Goal: Answer question/provide support

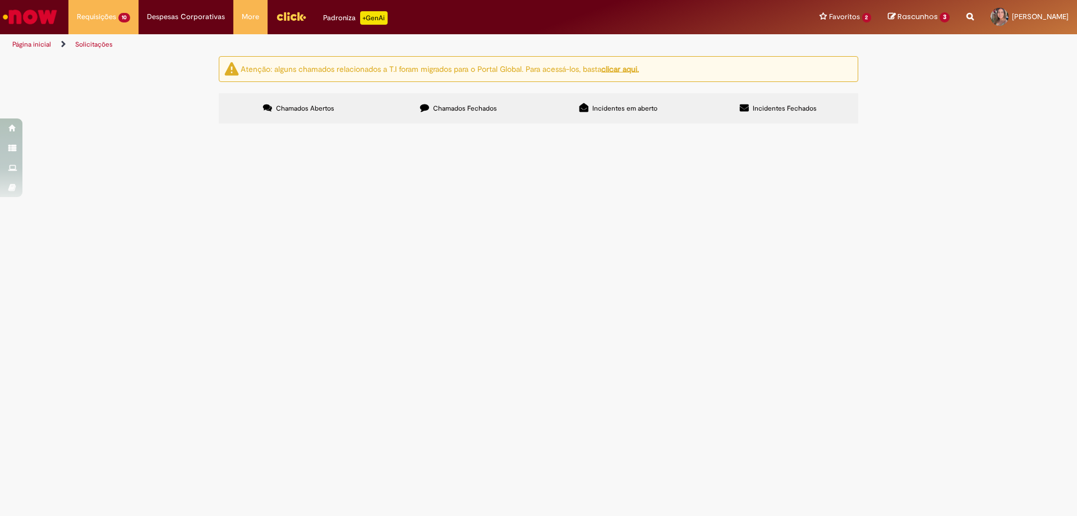
click at [0, 0] on span "Em Validação" at bounding box center [0, 0] width 0 height 0
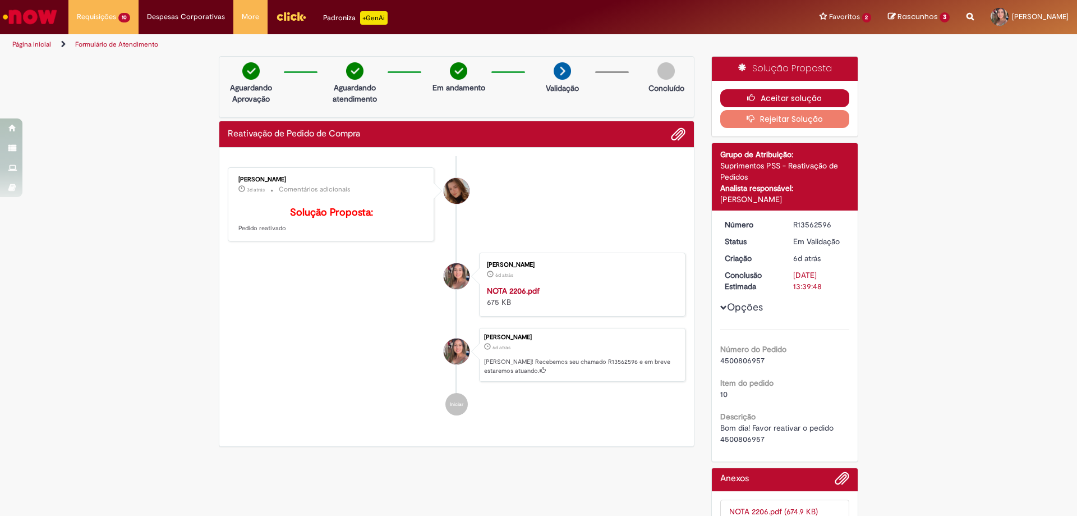
click at [749, 94] on icon "button" at bounding box center [753, 98] width 13 height 8
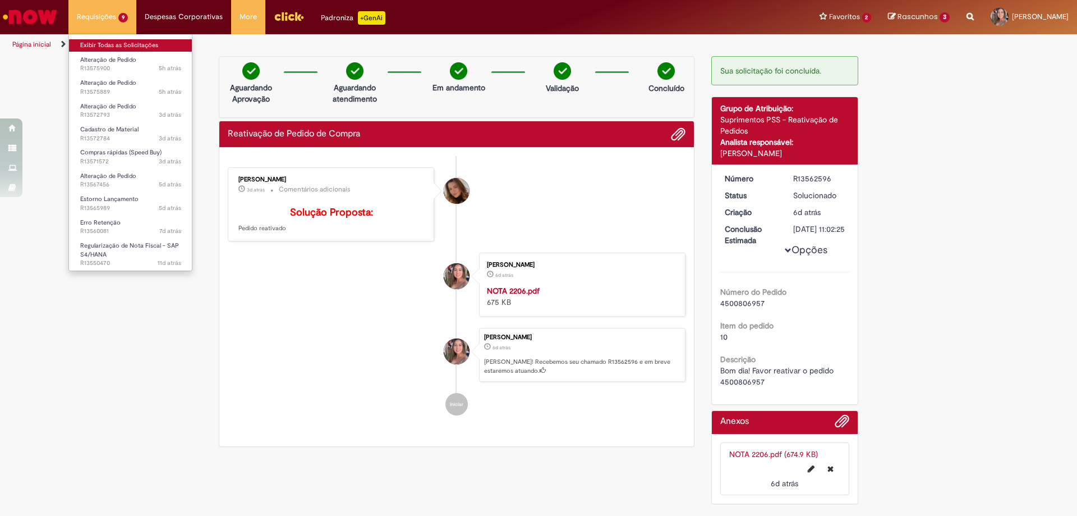
click at [121, 49] on link "Exibir Todas as Solicitações" at bounding box center [130, 45] width 123 height 12
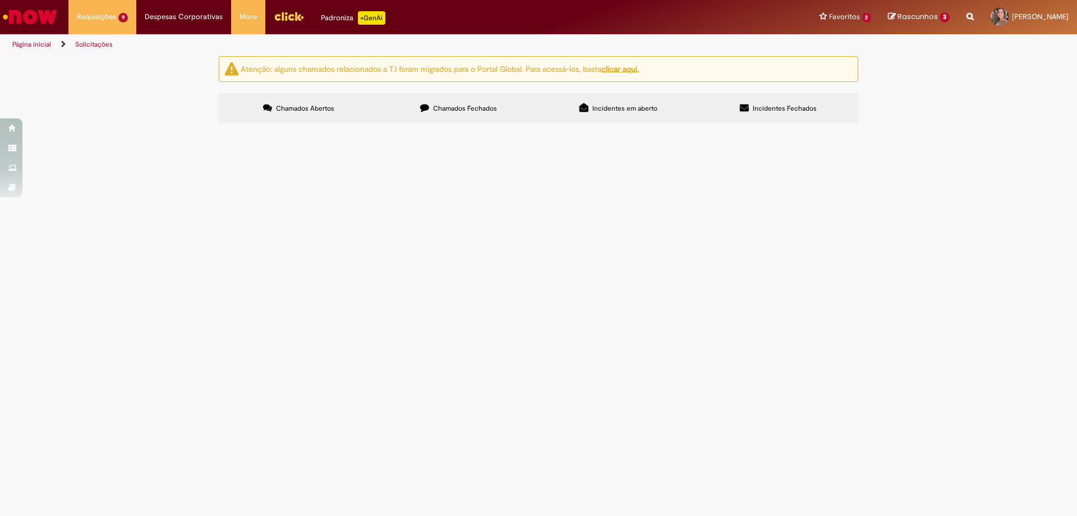
click at [0, 0] on span "Pendente Usuário" at bounding box center [0, 0] width 0 height 0
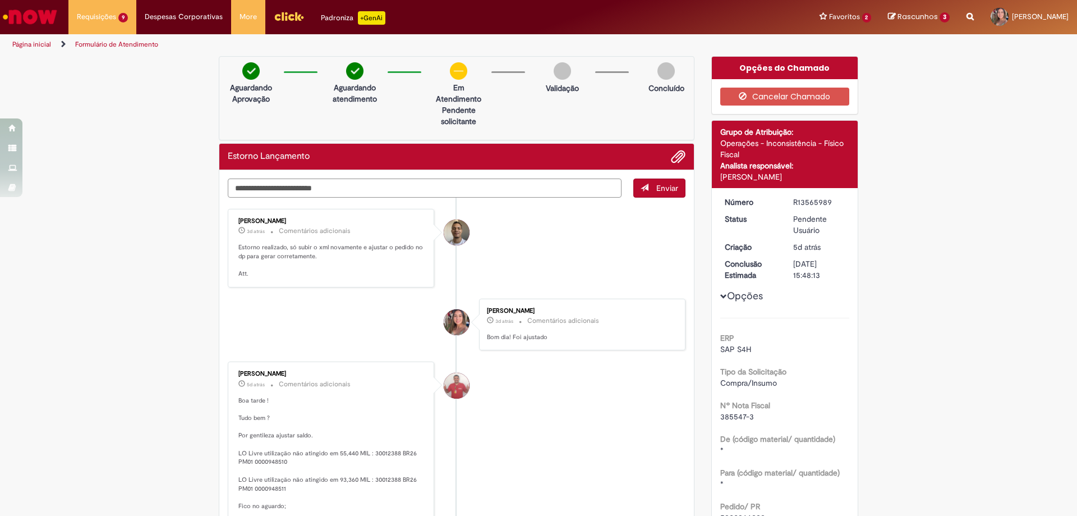
click at [344, 183] on textarea "Digite sua mensagem aqui..." at bounding box center [425, 187] width 394 height 19
type textarea "**********"
click at [642, 195] on button "Enviar" at bounding box center [659, 187] width 52 height 19
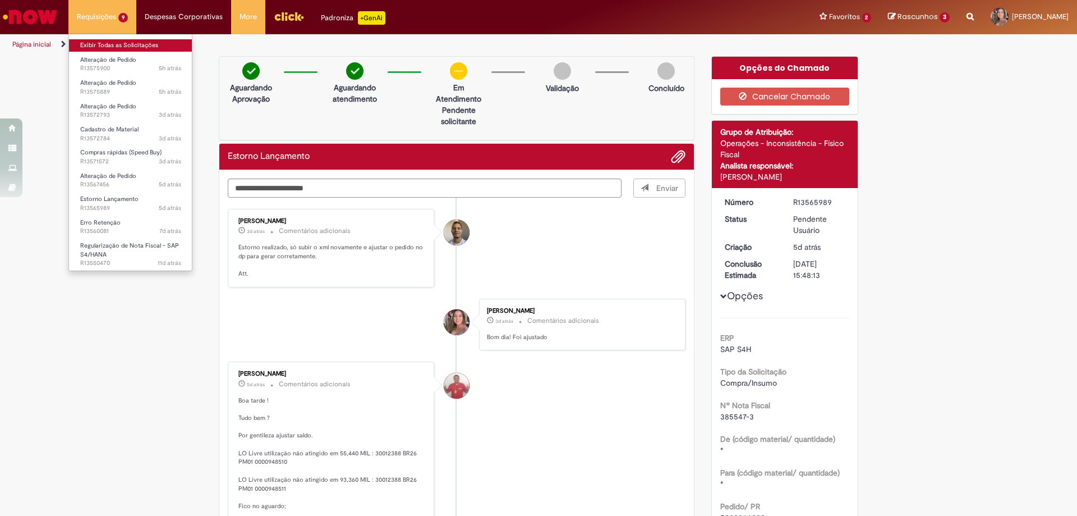
click at [112, 42] on link "Exibir Todas as Solicitações" at bounding box center [130, 45] width 123 height 12
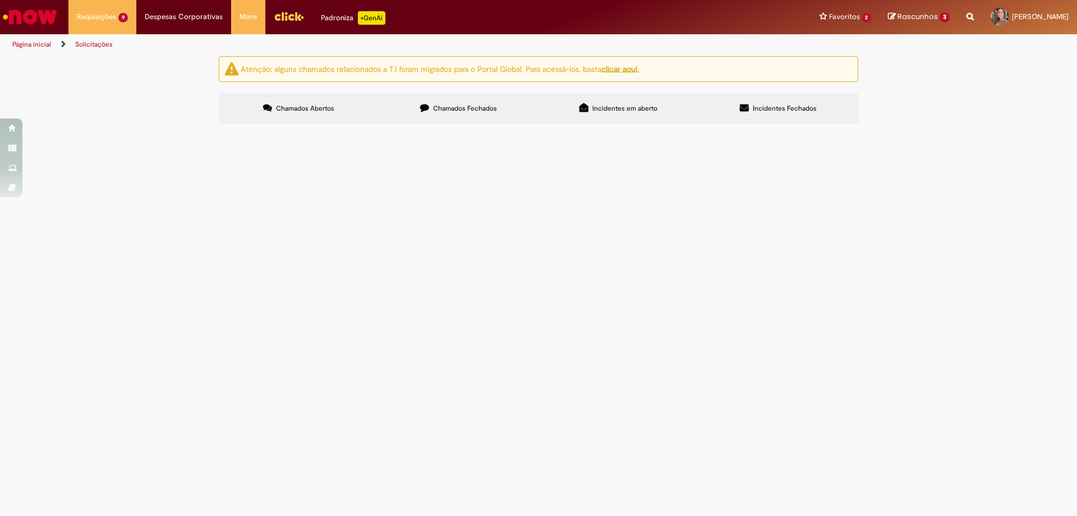
click at [0, 0] on span "Pendente Usuário" at bounding box center [0, 0] width 0 height 0
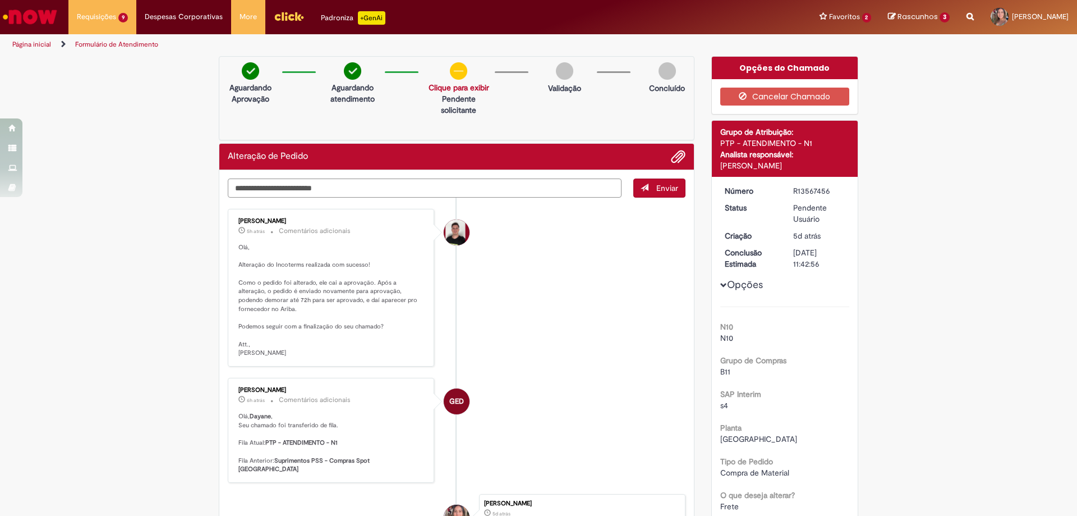
click at [309, 186] on textarea "Digite sua mensagem aqui..." at bounding box center [425, 187] width 394 height 19
type textarea "**********"
click at [659, 185] on span "Enviar" at bounding box center [667, 188] width 22 height 10
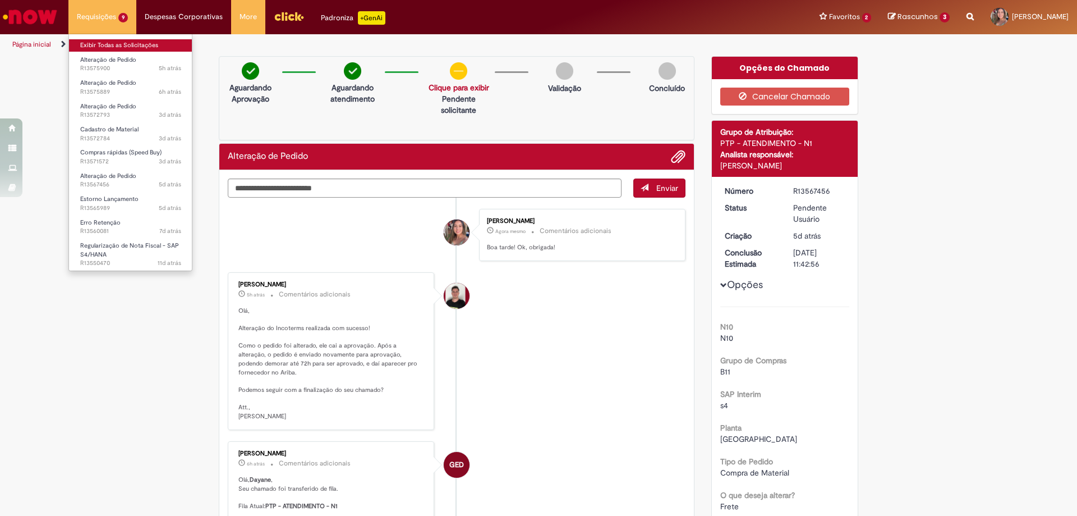
click at [114, 49] on link "Exibir Todas as Solicitações" at bounding box center [130, 45] width 123 height 12
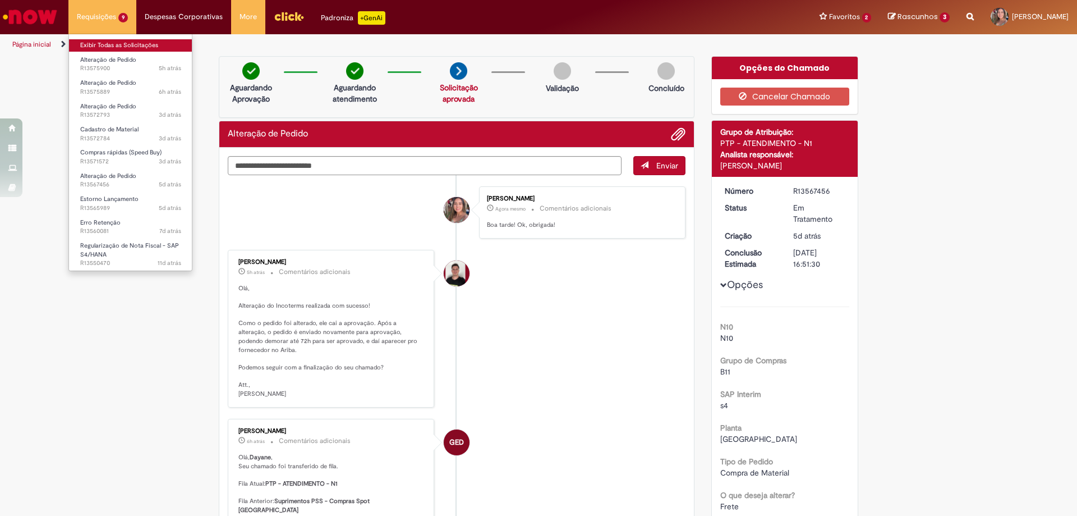
click at [118, 43] on link "Exibir Todas as Solicitações" at bounding box center [130, 45] width 123 height 12
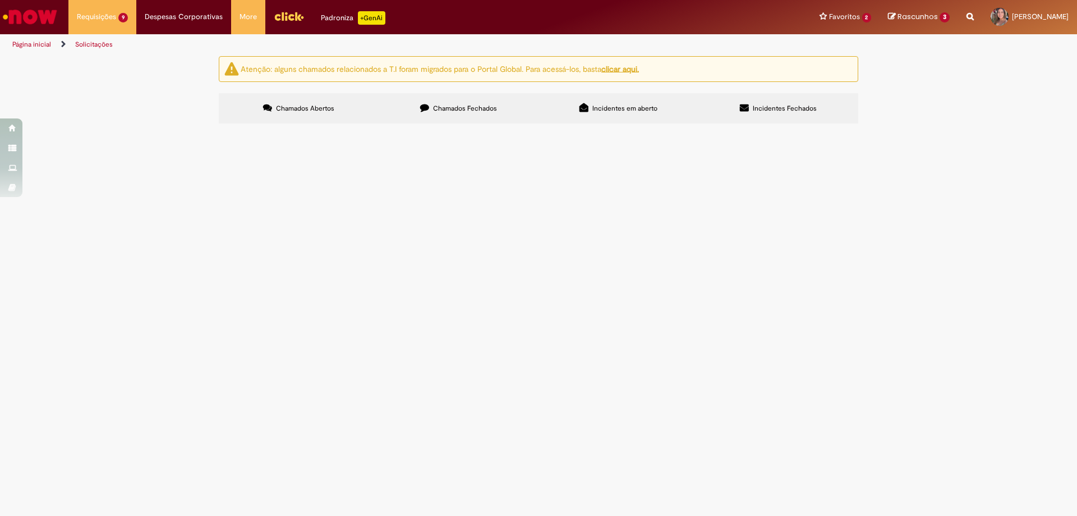
click at [0, 0] on span "Em Validação" at bounding box center [0, 0] width 0 height 0
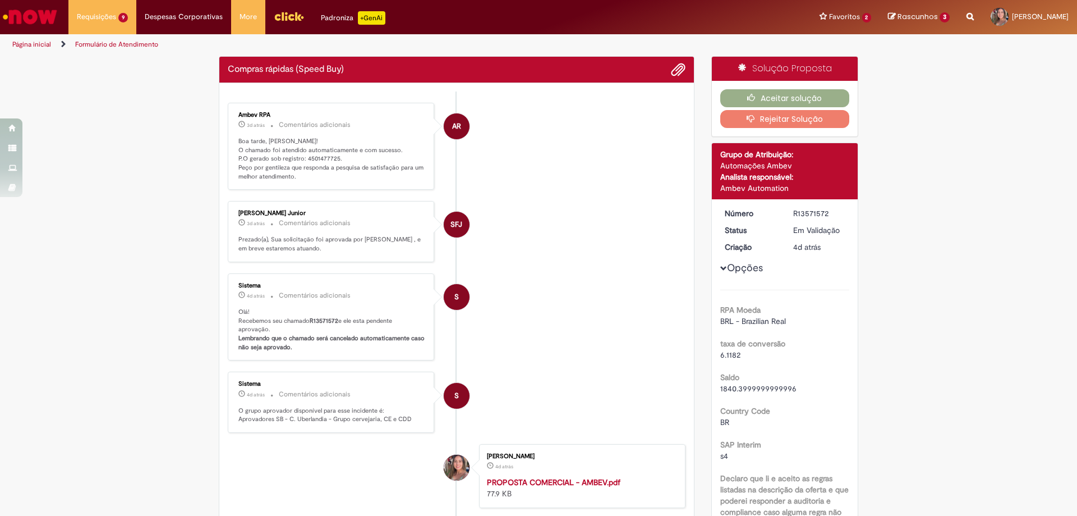
click at [316, 161] on p "Boa tarde, [PERSON_NAME]! O chamado foi atendido automaticamente e com sucesso.…" at bounding box center [331, 159] width 187 height 44
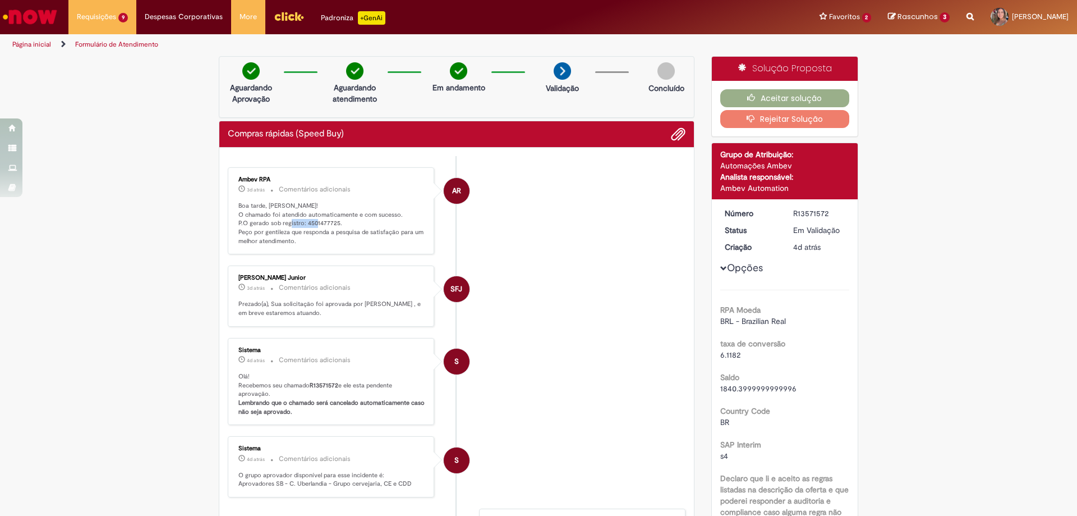
copy p "4501477725"
click at [735, 98] on button "Aceitar solução" at bounding box center [785, 98] width 130 height 18
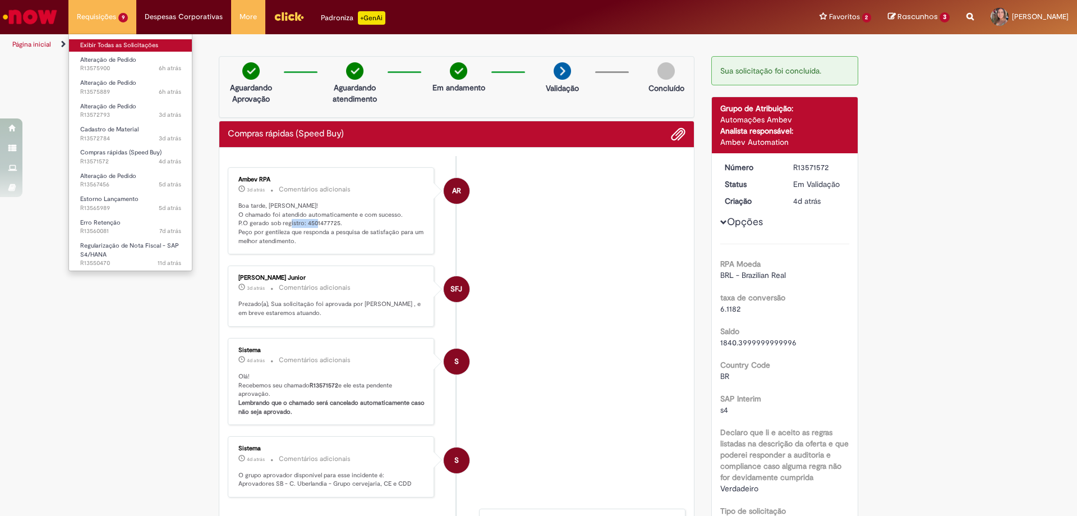
click at [121, 44] on link "Exibir Todas as Solicitações" at bounding box center [130, 45] width 123 height 12
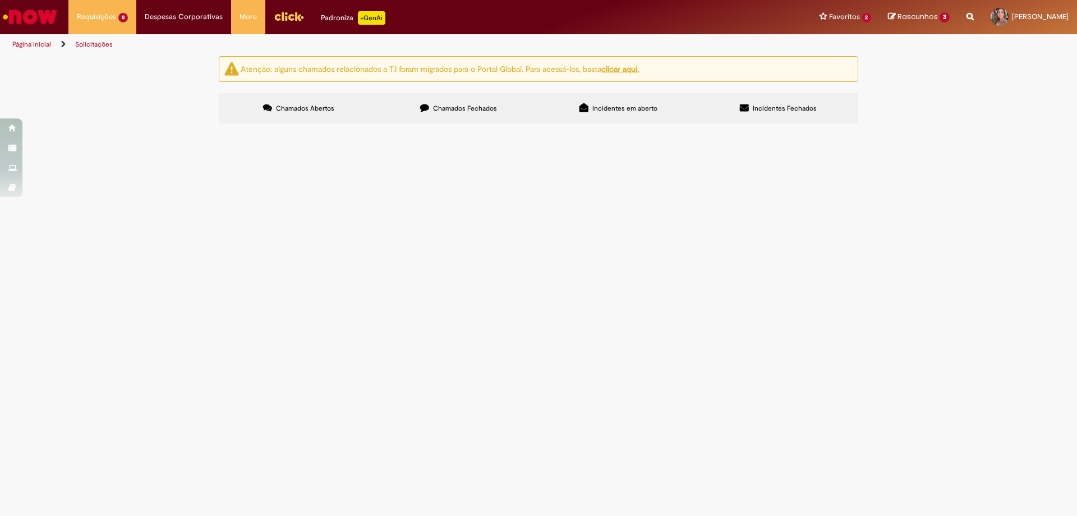
click at [0, 0] on span "Pendente Usuário" at bounding box center [0, 0] width 0 height 0
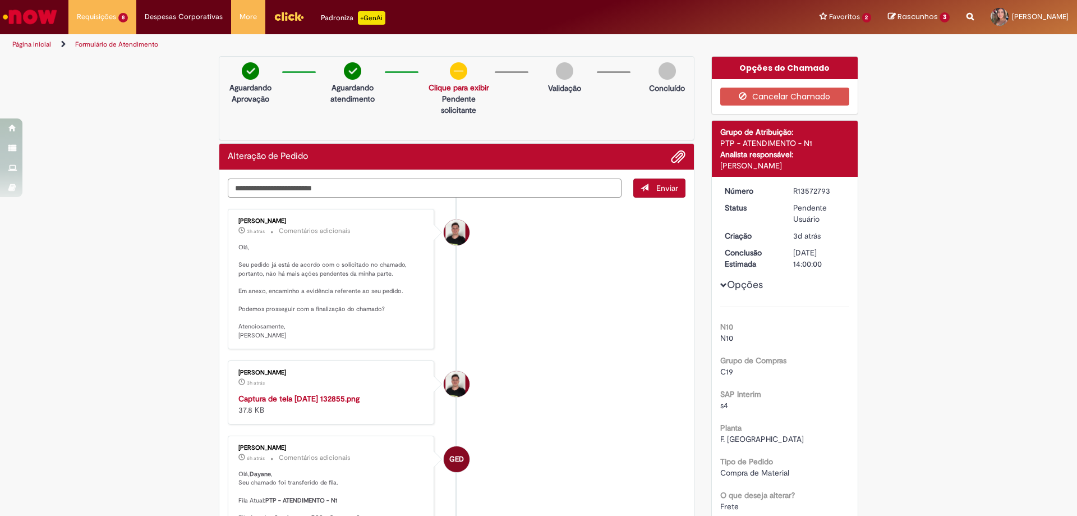
click at [294, 187] on textarea "Digite sua mensagem aqui..." at bounding box center [425, 187] width 394 height 19
type textarea "**********"
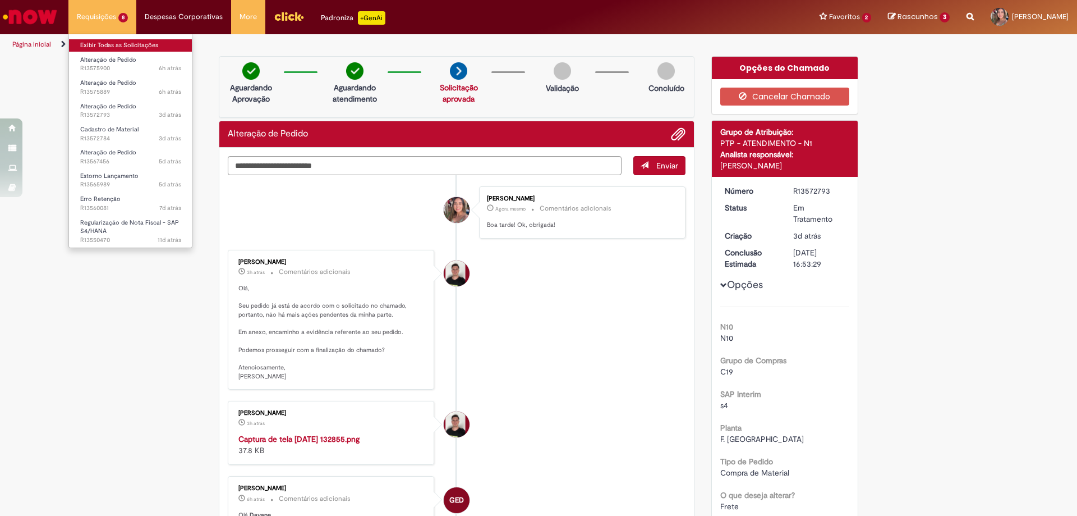
click at [114, 44] on link "Exibir Todas as Solicitações" at bounding box center [130, 45] width 123 height 12
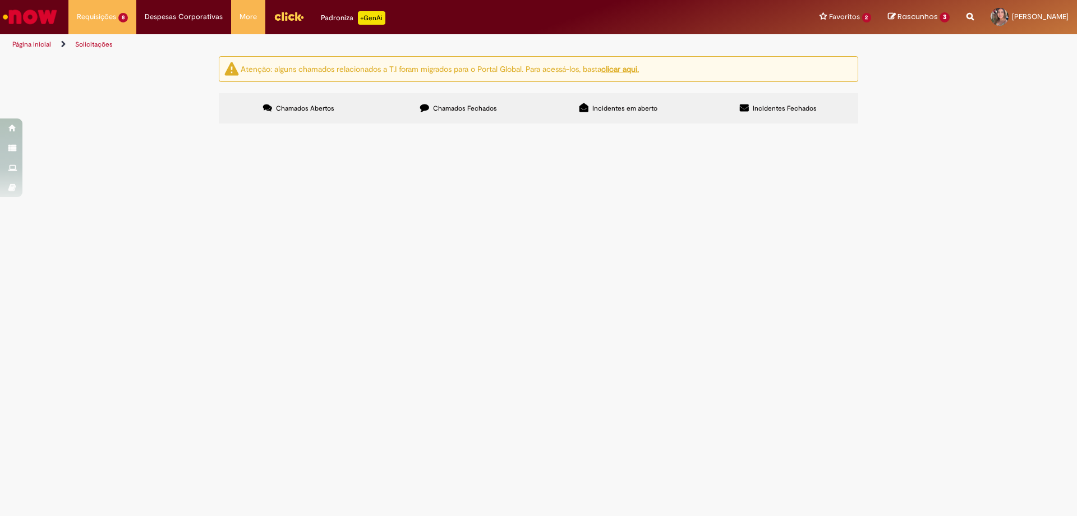
click at [0, 0] on span "Pendente Usuário" at bounding box center [0, 0] width 0 height 0
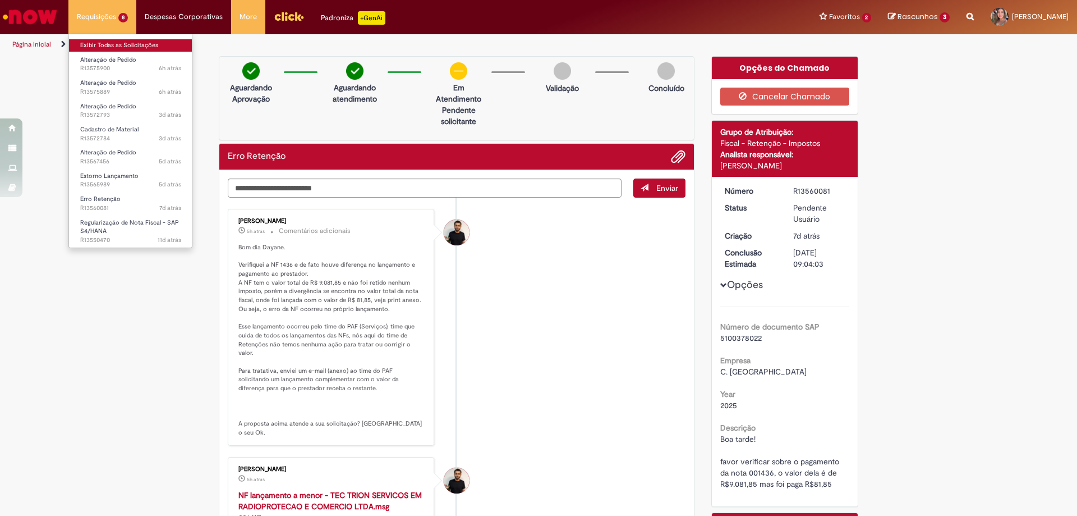
click at [110, 42] on link "Exibir Todas as Solicitações" at bounding box center [130, 45] width 123 height 12
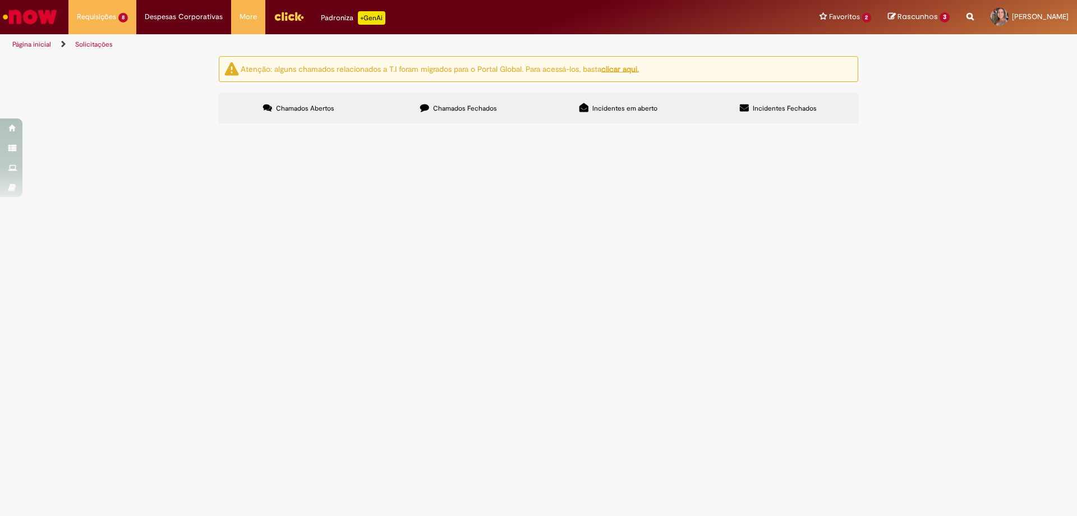
click at [0, 0] on span "Em Validação" at bounding box center [0, 0] width 0 height 0
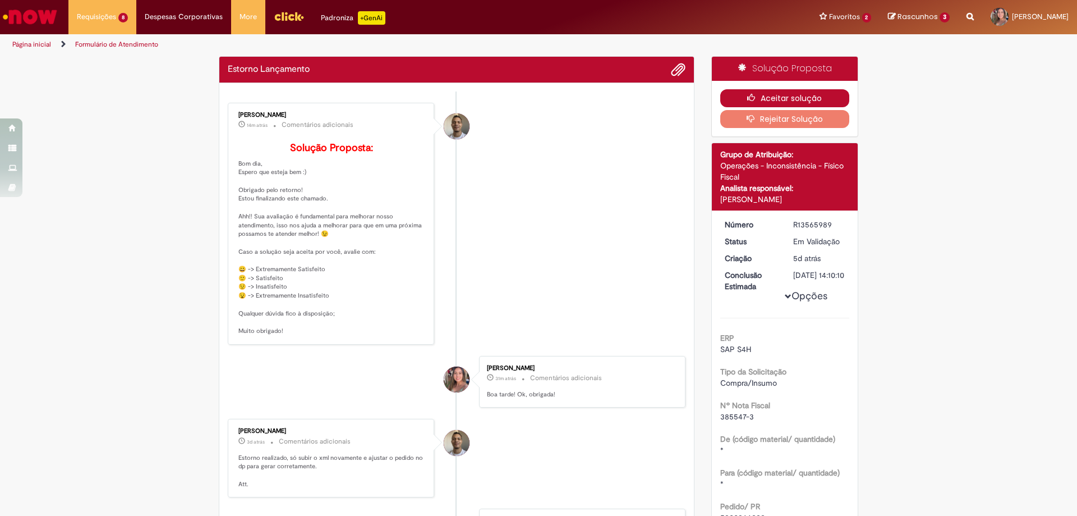
click at [757, 96] on button "Aceitar solução" at bounding box center [785, 98] width 130 height 18
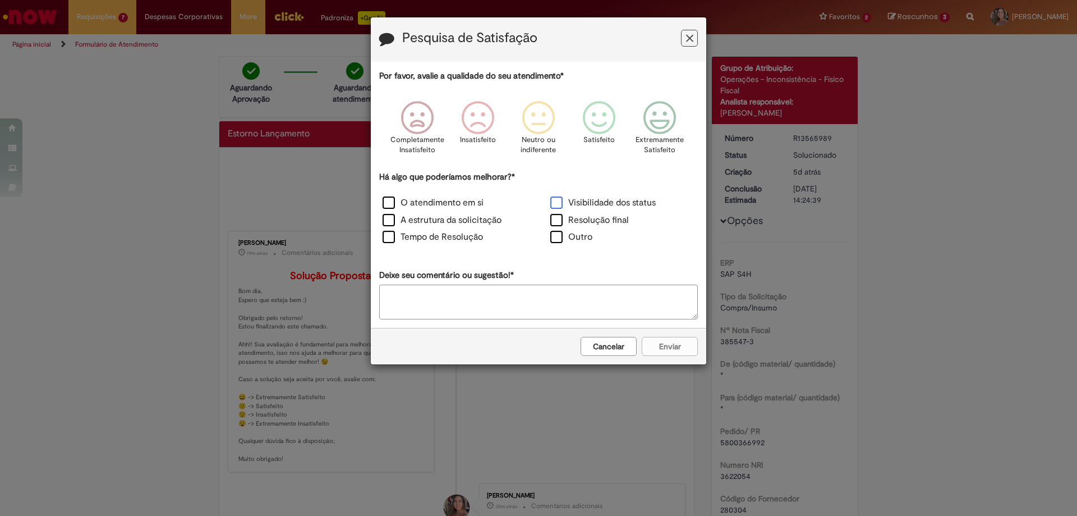
click at [588, 205] on label "Visibilidade dos status" at bounding box center [602, 202] width 105 height 13
click at [669, 121] on icon "Feedback" at bounding box center [660, 118] width 42 height 34
click at [666, 352] on button "Enviar" at bounding box center [670, 346] width 56 height 19
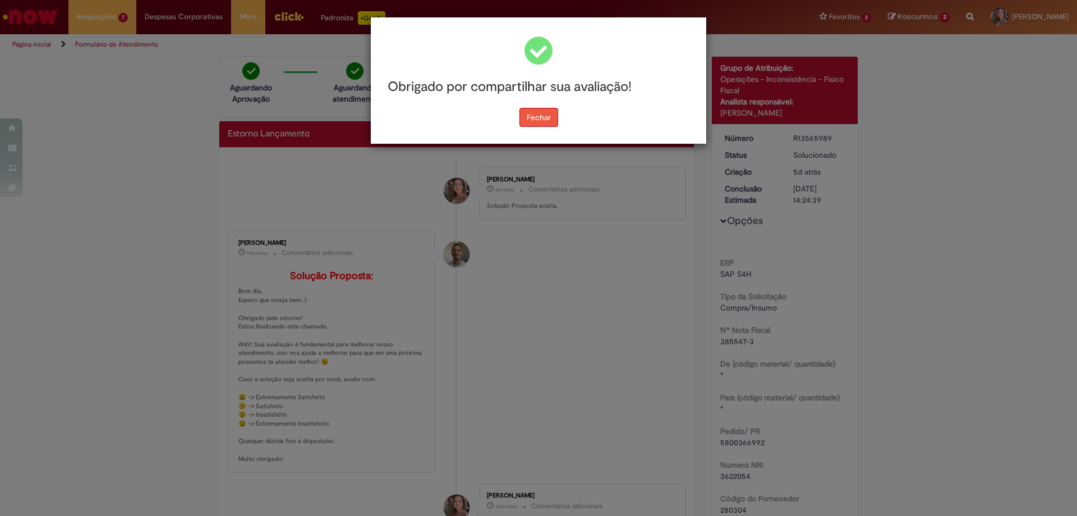
click at [537, 121] on button "Fechar" at bounding box center [538, 117] width 39 height 19
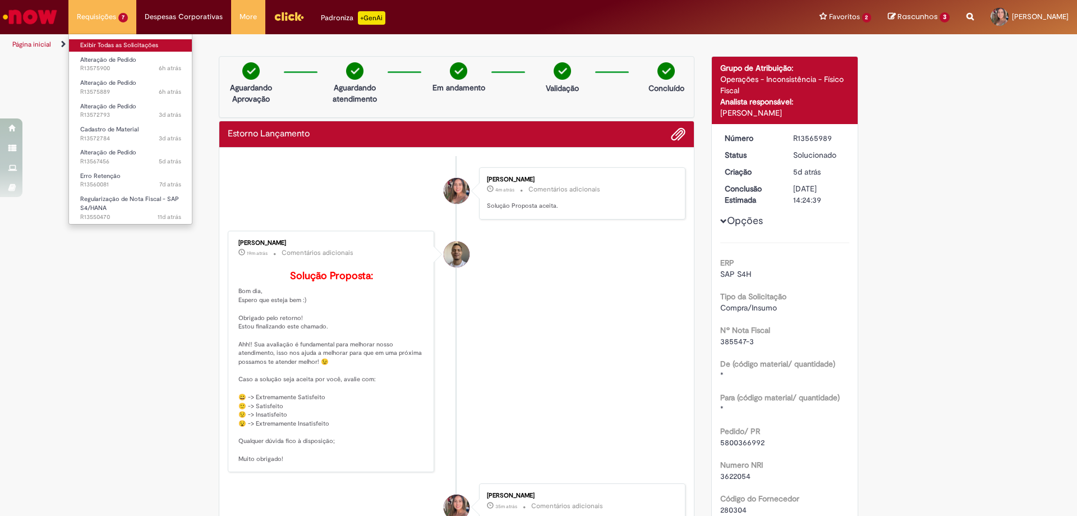
click at [100, 45] on link "Exibir Todas as Solicitações" at bounding box center [130, 45] width 123 height 12
click at [113, 46] on link "Exibir Todas as Solicitações" at bounding box center [130, 45] width 123 height 12
